Goal: Task Accomplishment & Management: Manage account settings

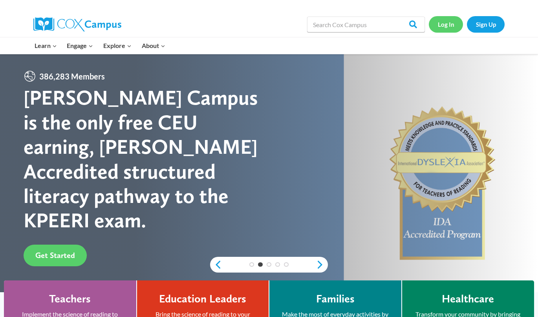
click at [450, 26] on link "Log In" at bounding box center [446, 24] width 34 height 16
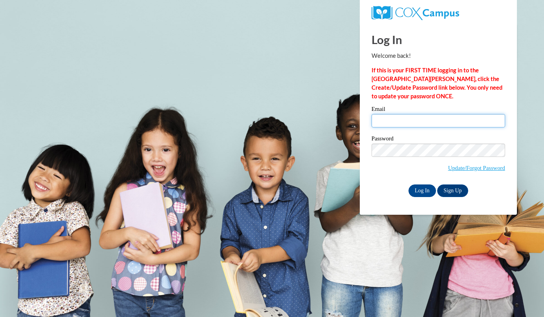
click at [395, 123] on input "Email" at bounding box center [439, 120] width 134 height 13
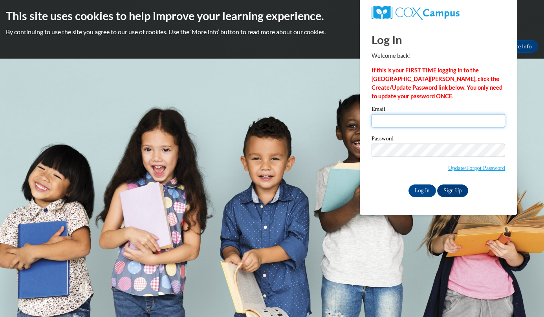
click at [436, 123] on input "Email" at bounding box center [439, 120] width 134 height 13
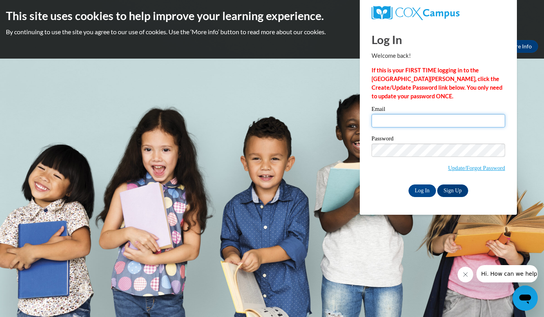
type input "[EMAIL_ADDRESS][DOMAIN_NAME]"
click at [421, 187] on input "Log In" at bounding box center [421, 190] width 27 height 13
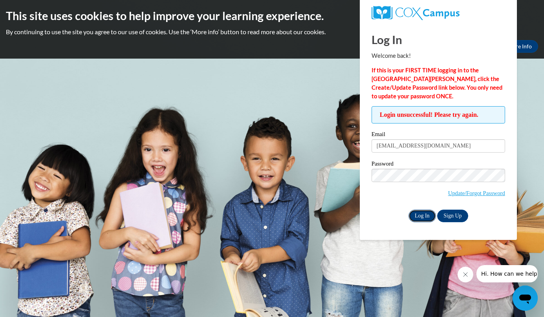
click at [425, 218] on input "Log In" at bounding box center [421, 215] width 27 height 13
click at [471, 193] on link "Update/Forgot Password" at bounding box center [476, 193] width 57 height 6
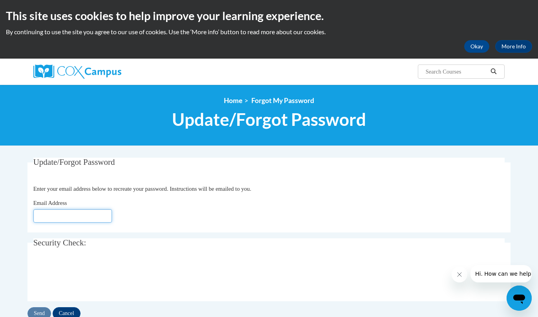
click at [62, 219] on input "Email Address" at bounding box center [72, 215] width 79 height 13
type input "[EMAIL_ADDRESS][DOMAIN_NAME]"
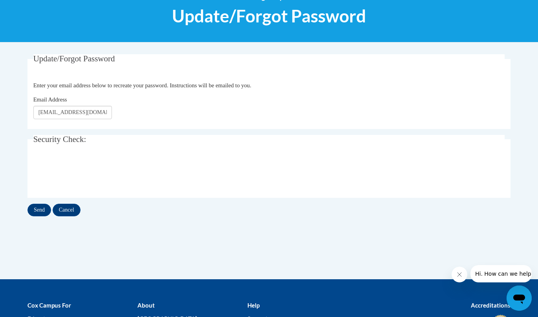
scroll to position [104, 0]
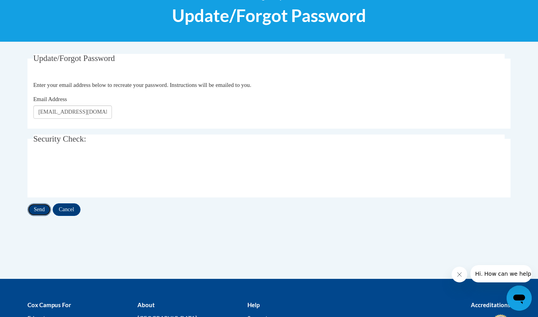
click at [38, 208] on input "Send" at bounding box center [39, 209] width 24 height 13
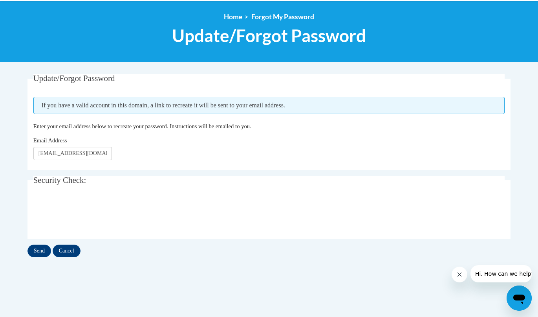
scroll to position [115, 0]
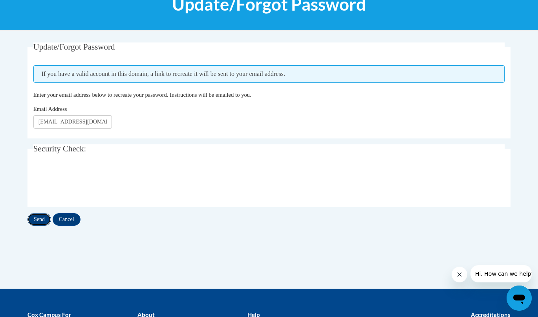
click at [43, 216] on input "Send" at bounding box center [39, 219] width 24 height 13
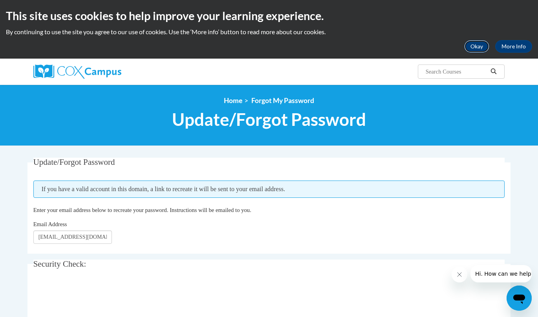
click at [477, 45] on button "Okay" at bounding box center [476, 46] width 25 height 13
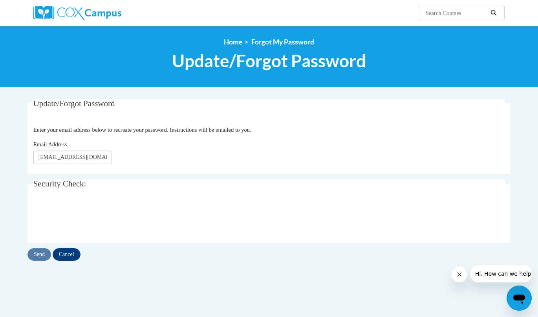
click at [494, 12] on icon "Search" at bounding box center [493, 13] width 7 height 6
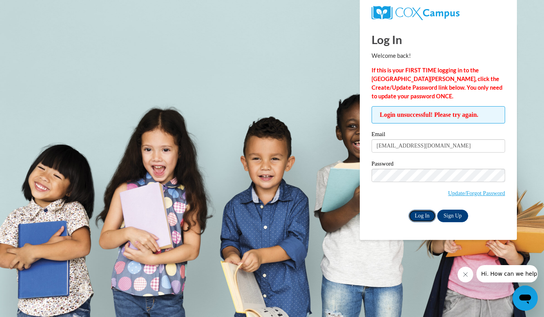
click at [422, 214] on input "Log In" at bounding box center [421, 215] width 27 height 13
click at [540, 301] on body "Log In Welcome back! If this is your FIRST TIME logging in to the [GEOGRAPHIC_D…" at bounding box center [272, 158] width 544 height 317
click at [464, 276] on icon "Close message from company" at bounding box center [465, 274] width 6 height 6
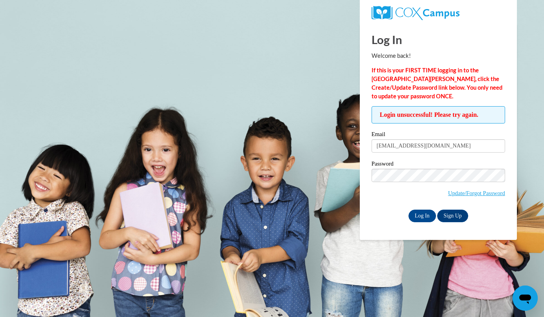
click at [115, 221] on body "Log In Welcome back! If this is your FIRST TIME logging in to the [GEOGRAPHIC_D…" at bounding box center [272, 158] width 544 height 317
